Goal: Communication & Community: Answer question/provide support

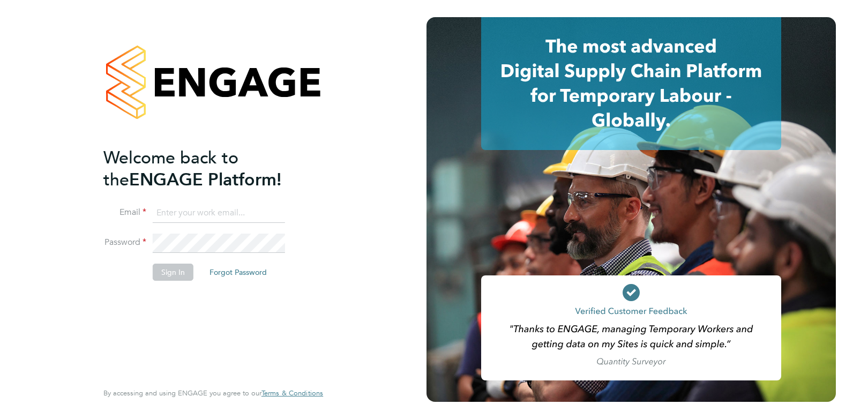
click at [194, 213] on input at bounding box center [219, 213] width 132 height 19
type input "charlienunn@jjfox.com"
click at [106, 239] on li "Password" at bounding box center [207, 249] width 209 height 30
click at [174, 271] on button "Sign In" at bounding box center [173, 272] width 41 height 17
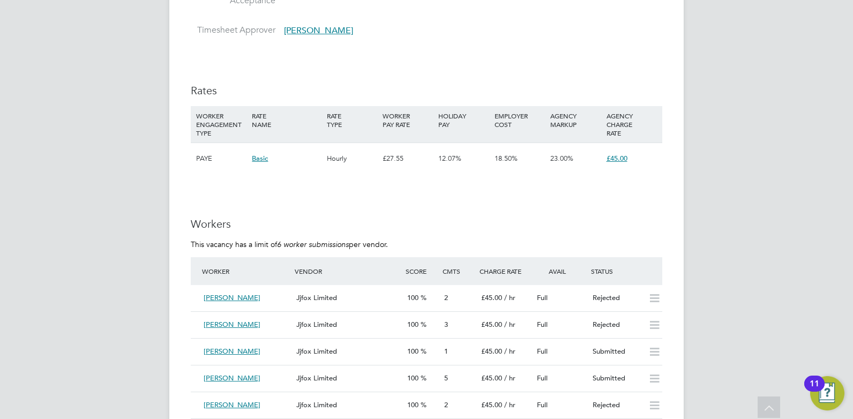
scroll to position [1714, 0]
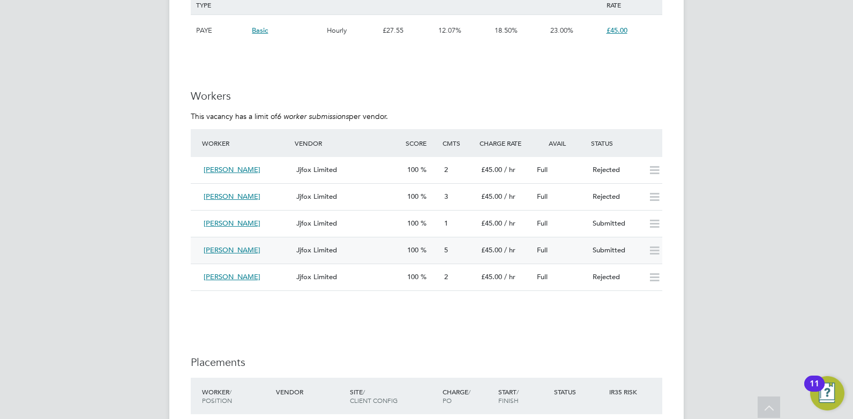
click at [273, 248] on div "[PERSON_NAME]" at bounding box center [245, 251] width 93 height 18
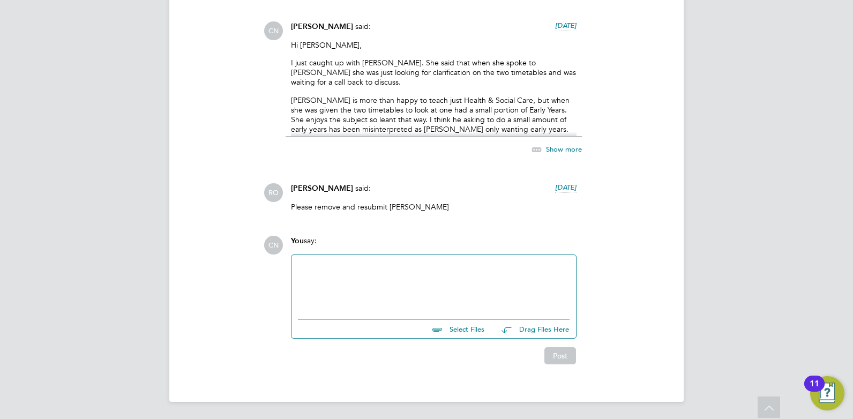
click at [334, 264] on div at bounding box center [434, 284] width 272 height 46
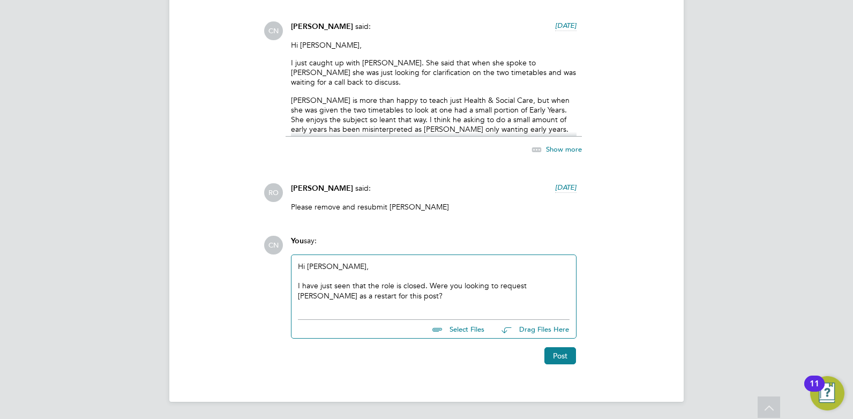
click at [391, 294] on div "I have just seen that the role is closed. Were you looking to request [PERSON_N…" at bounding box center [434, 290] width 272 height 19
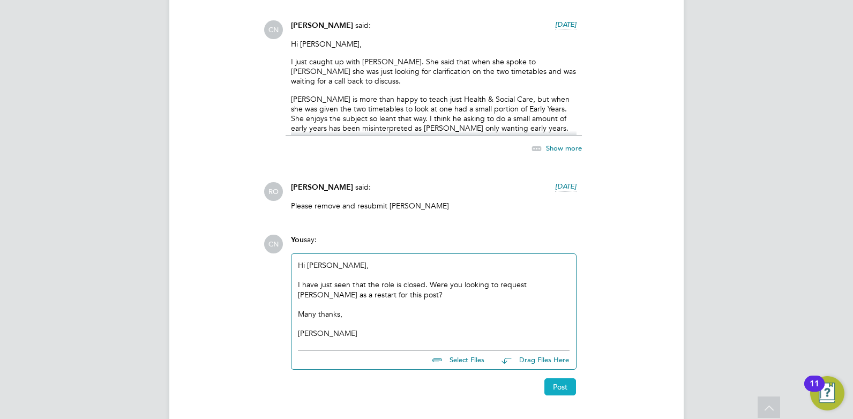
click at [570, 389] on button "Post" at bounding box center [560, 386] width 32 height 17
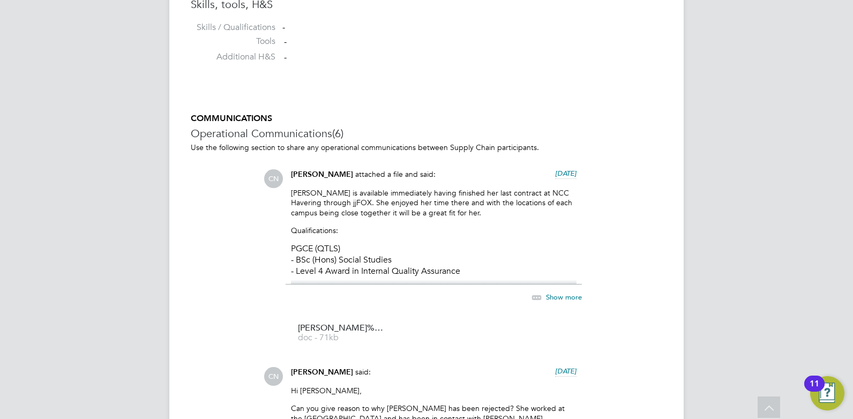
scroll to position [594, 0]
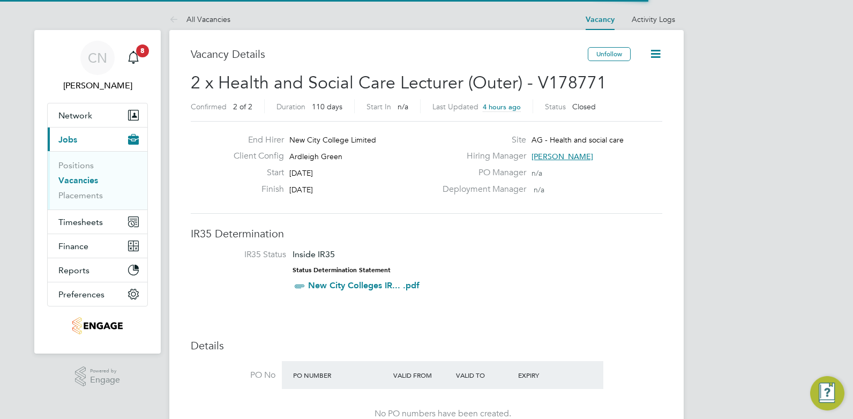
scroll to position [5, 5]
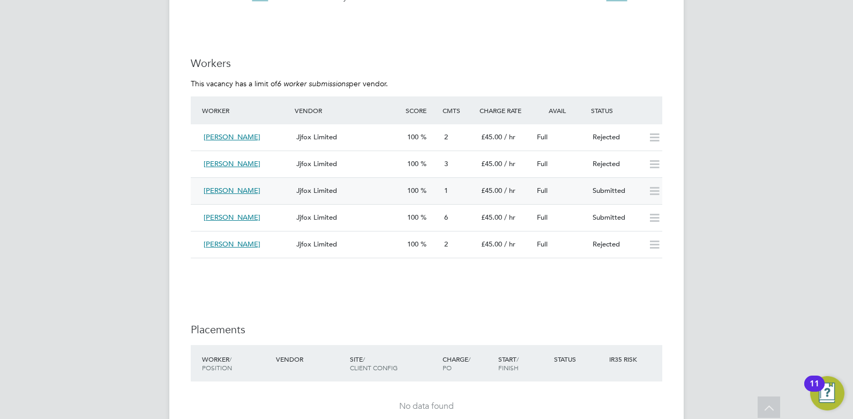
click at [218, 189] on span "[PERSON_NAME]" at bounding box center [232, 190] width 57 height 9
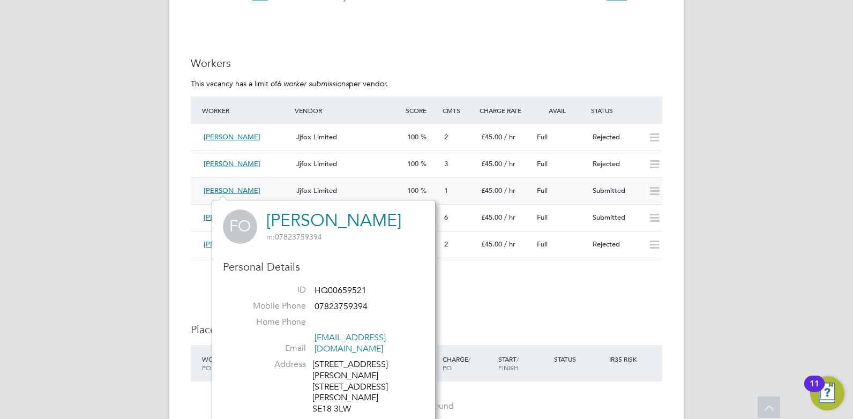
click at [360, 192] on div "Jjfox Limited" at bounding box center [347, 191] width 111 height 18
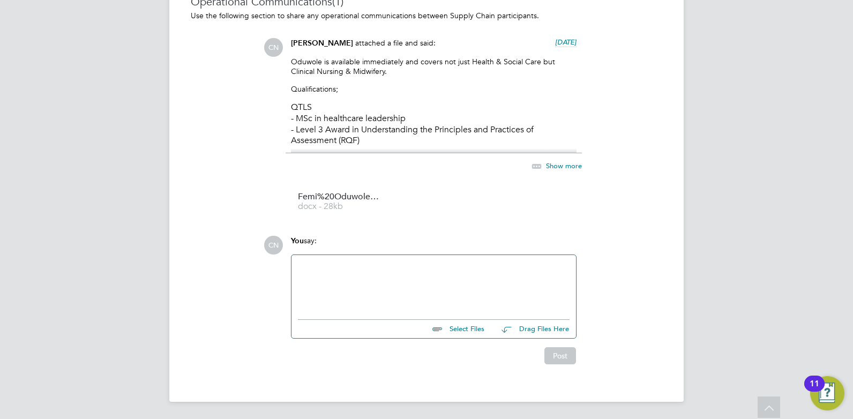
click at [318, 258] on div at bounding box center [433, 284] width 284 height 59
click at [317, 269] on div at bounding box center [434, 284] width 272 height 46
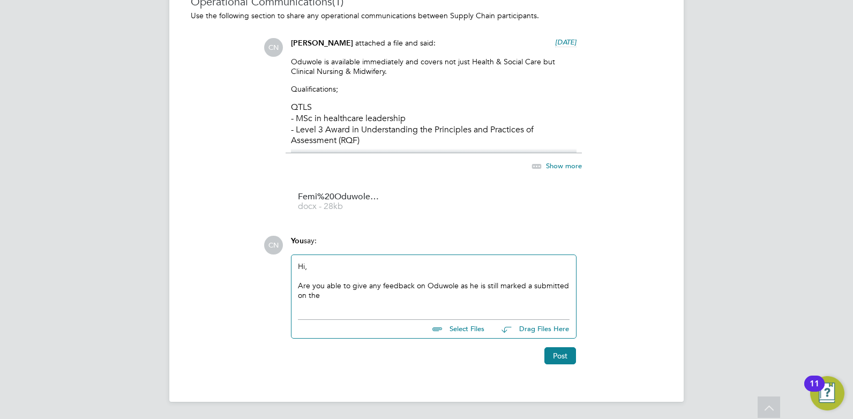
click at [366, 300] on div "Are you able to give any feedback on Oduwole as he is still marked a submitted …" at bounding box center [434, 290] width 272 height 19
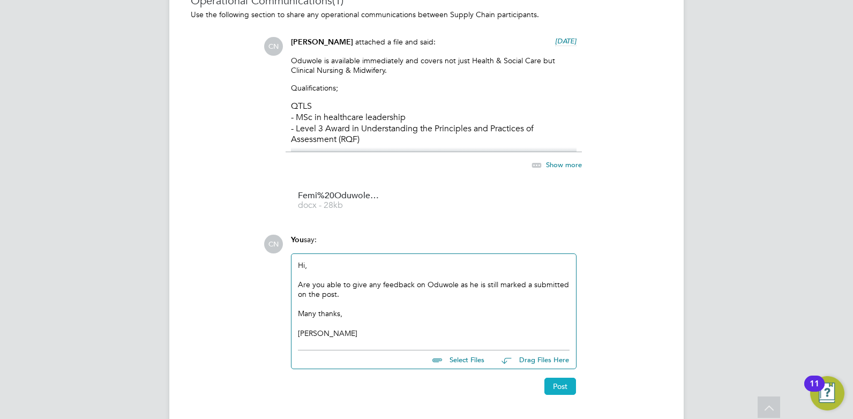
click at [558, 390] on button "Post" at bounding box center [560, 386] width 32 height 17
